Goal: Find specific page/section: Find specific page/section

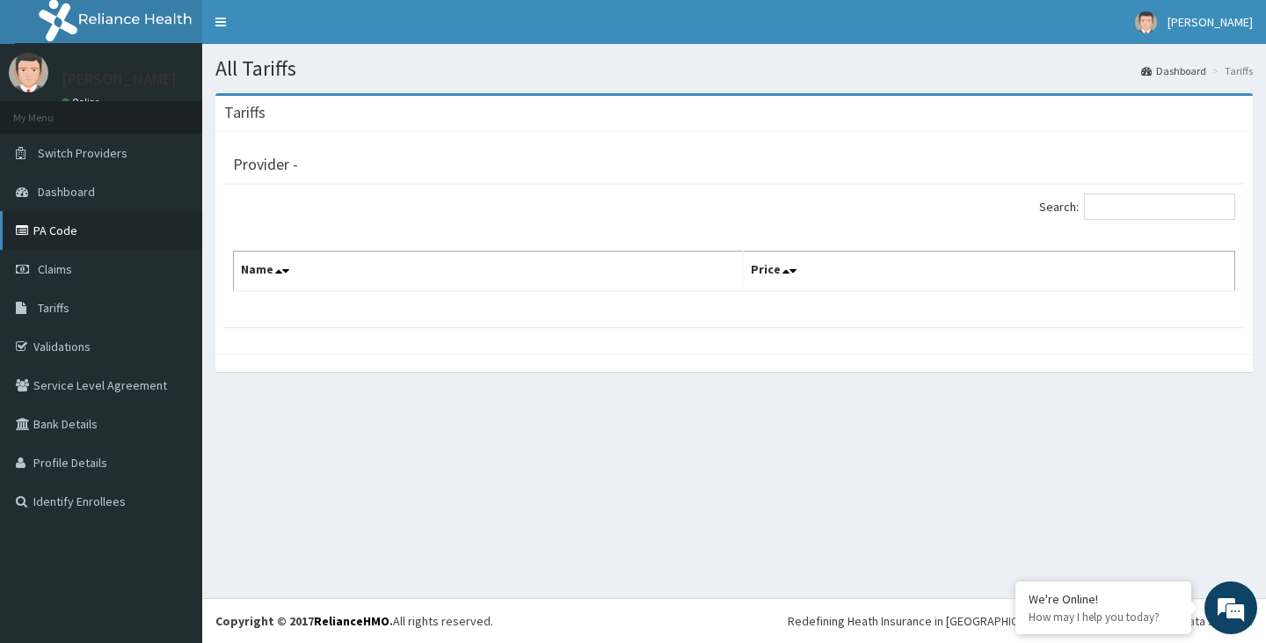
click at [57, 229] on link "PA Code" at bounding box center [101, 230] width 202 height 39
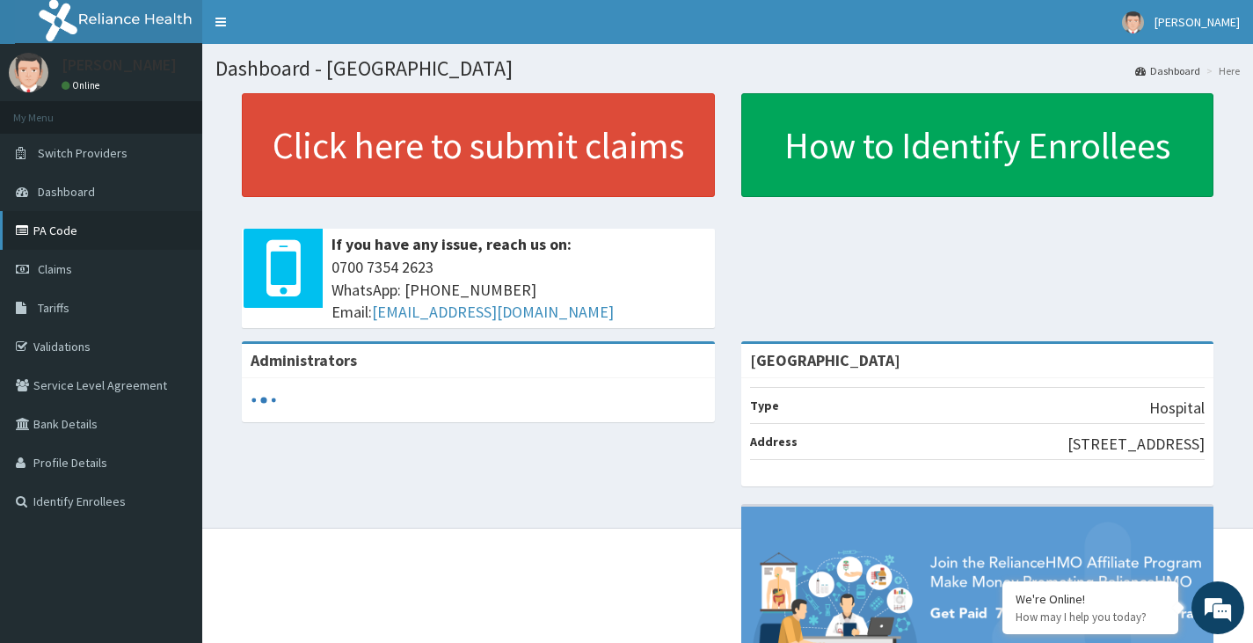
click at [54, 231] on link "PA Code" at bounding box center [101, 230] width 202 height 39
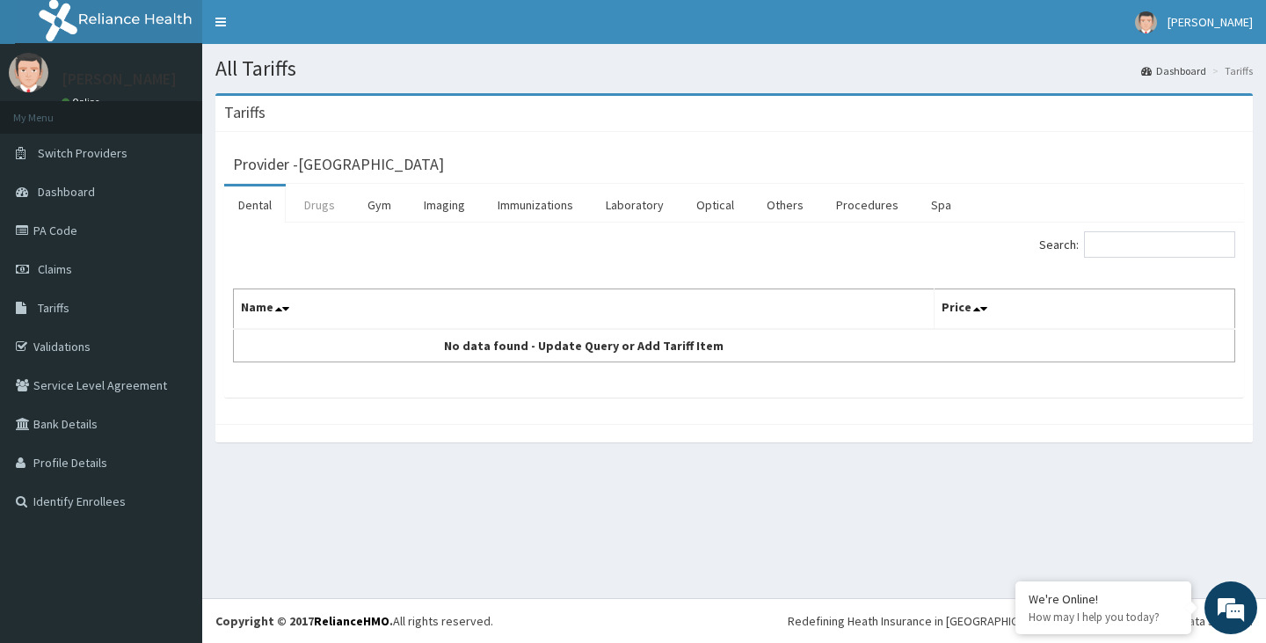
click at [315, 205] on link "Drugs" at bounding box center [319, 204] width 59 height 37
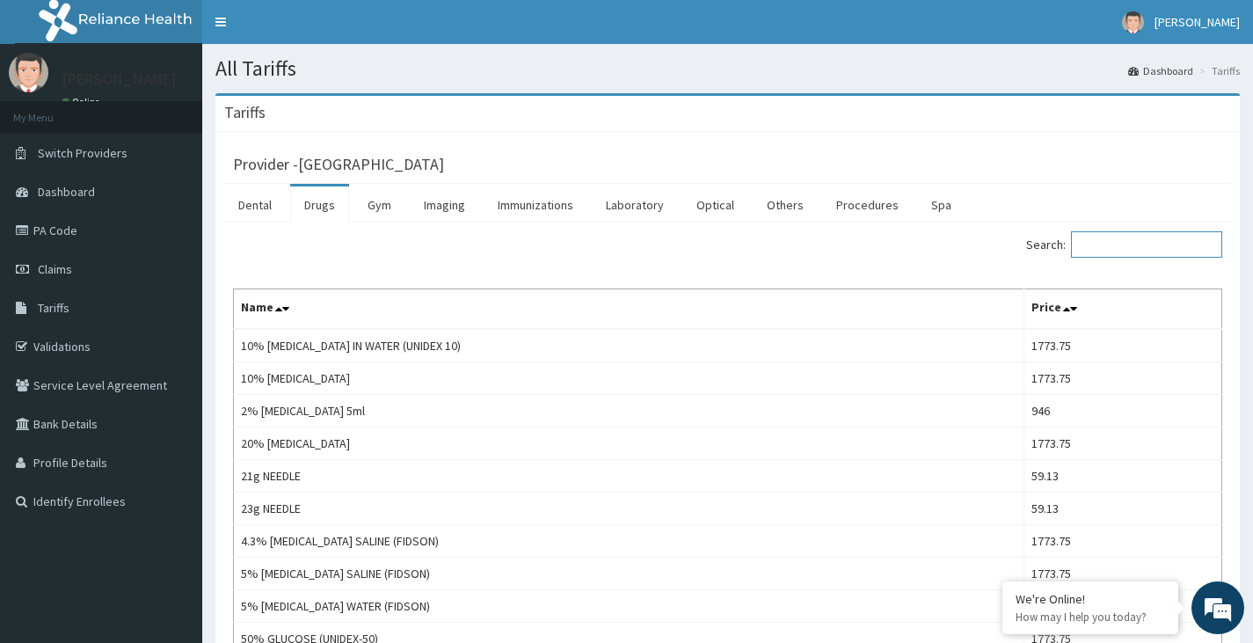
click at [1106, 249] on input "Search:" at bounding box center [1146, 244] width 151 height 26
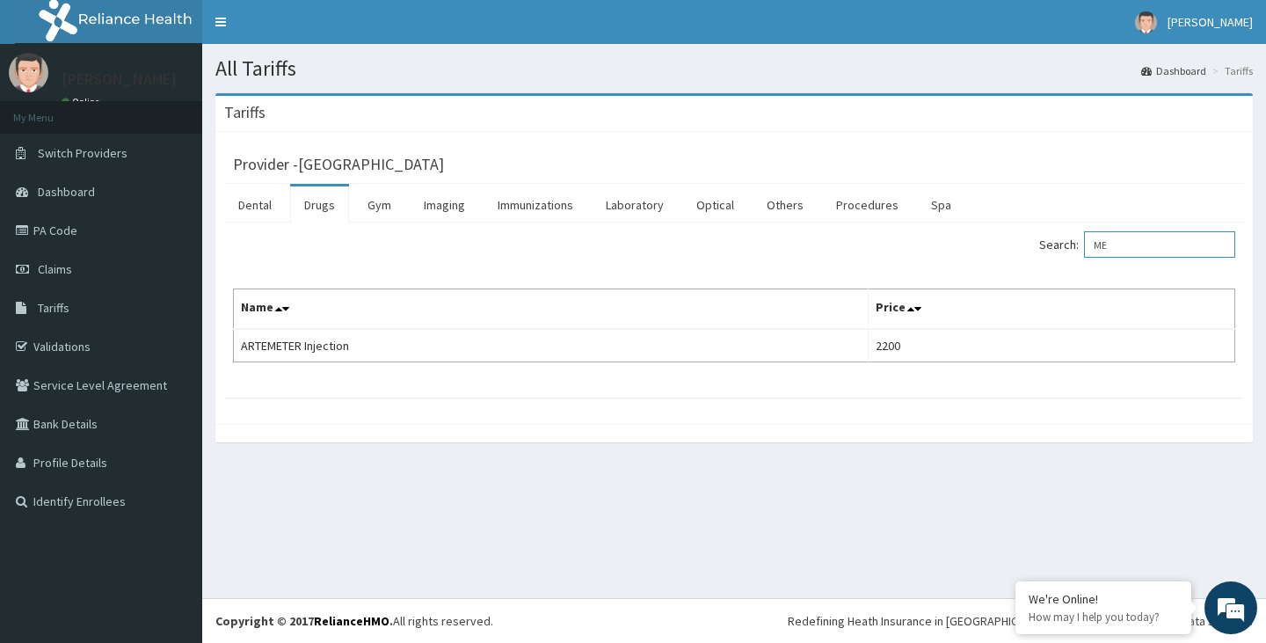
type input "M"
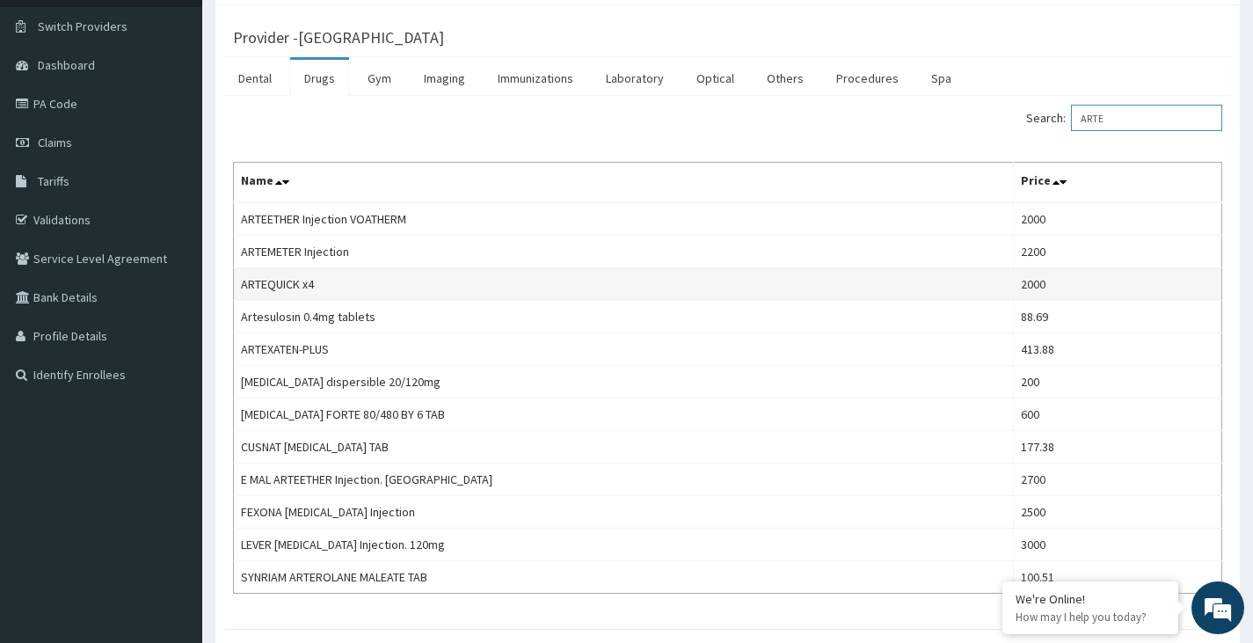
scroll to position [88, 0]
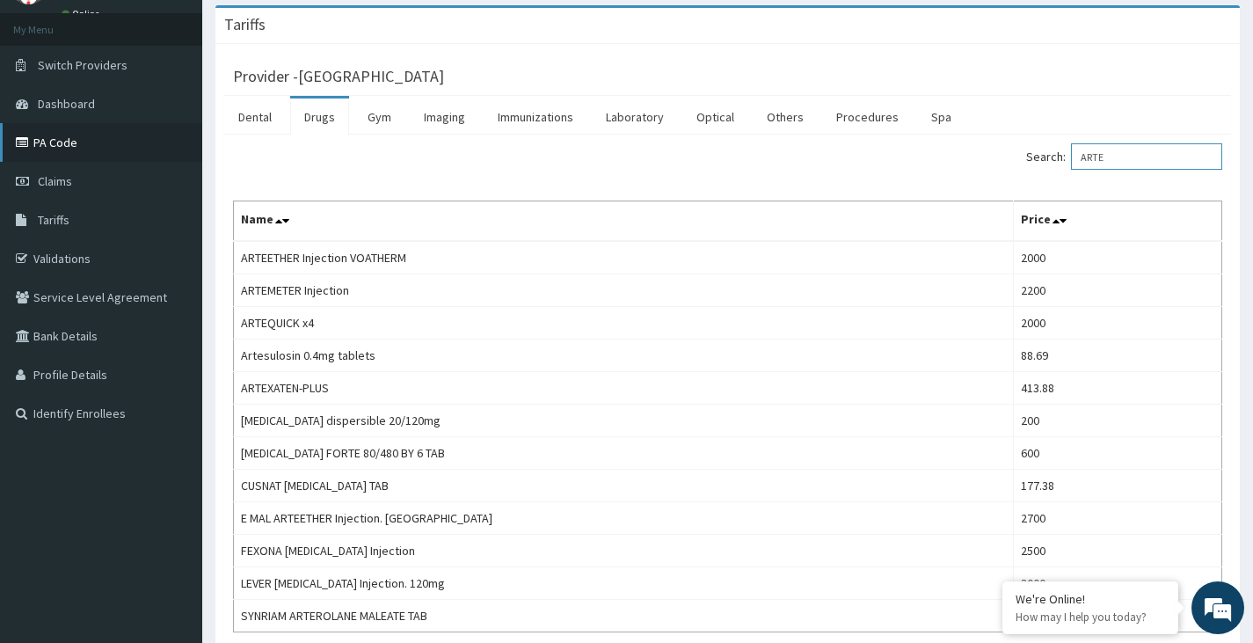
type input "ARTE"
click at [52, 144] on link "PA Code" at bounding box center [101, 142] width 202 height 39
